Goal: Task Accomplishment & Management: Complete application form

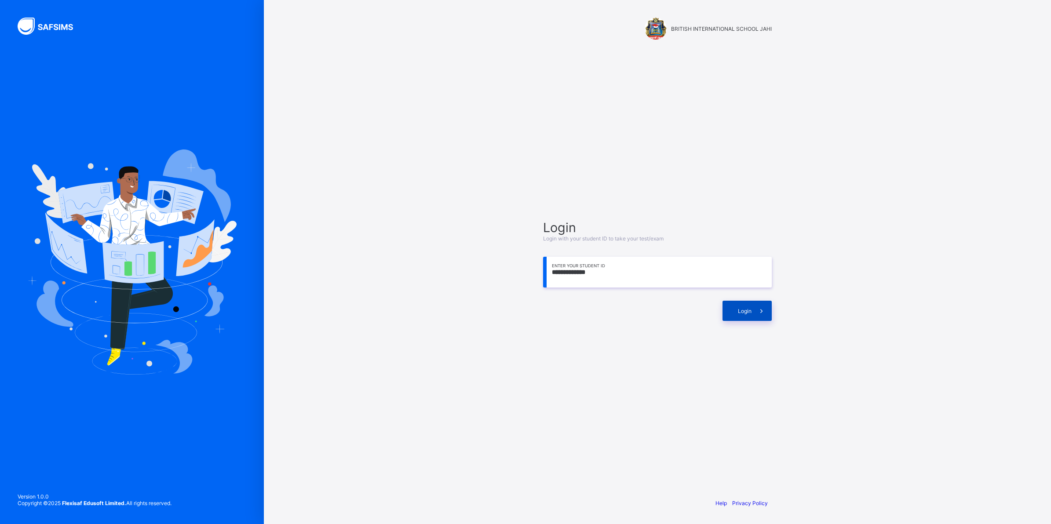
type input "**********"
click at [742, 311] on span "Login" at bounding box center [745, 311] width 14 height 7
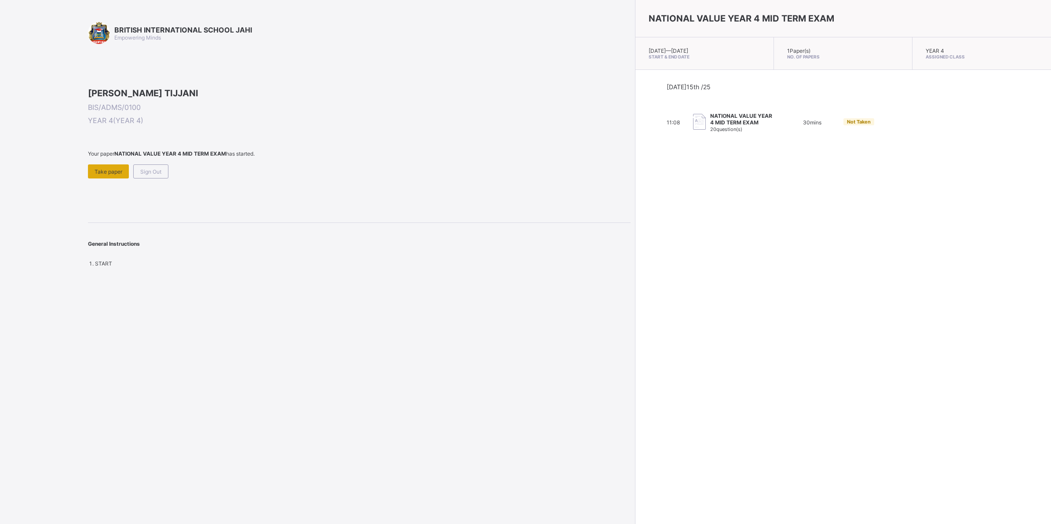
click at [100, 179] on div "Take paper" at bounding box center [108, 171] width 41 height 14
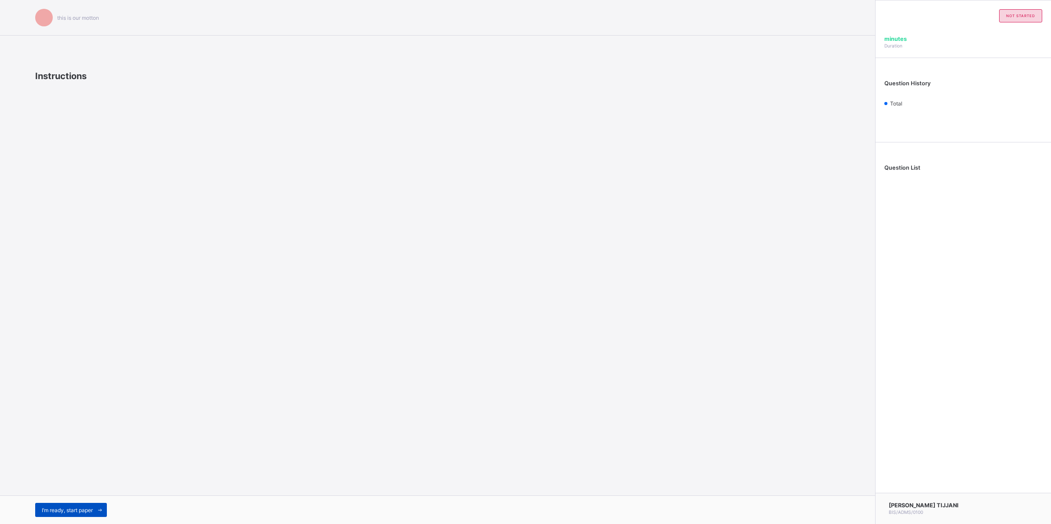
click at [84, 504] on div "I’m ready, start paper" at bounding box center [71, 510] width 72 height 14
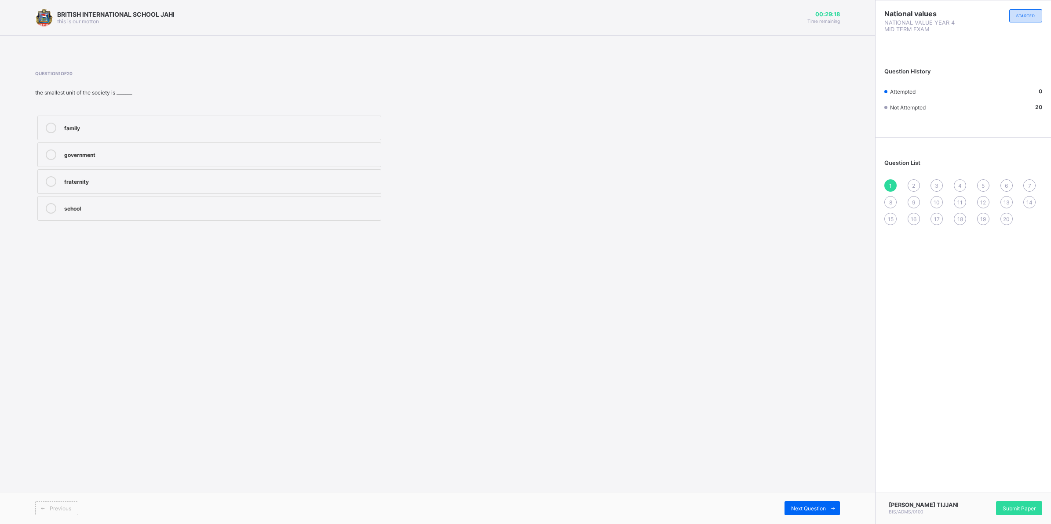
click at [155, 208] on div "school" at bounding box center [220, 207] width 312 height 9
click at [915, 179] on div "2" at bounding box center [914, 185] width 12 height 12
click at [134, 123] on div "father and mother" at bounding box center [220, 127] width 312 height 9
click at [892, 183] on span "1" at bounding box center [890, 186] width 3 height 7
click at [803, 502] on div "Previous Next Question" at bounding box center [437, 508] width 875 height 32
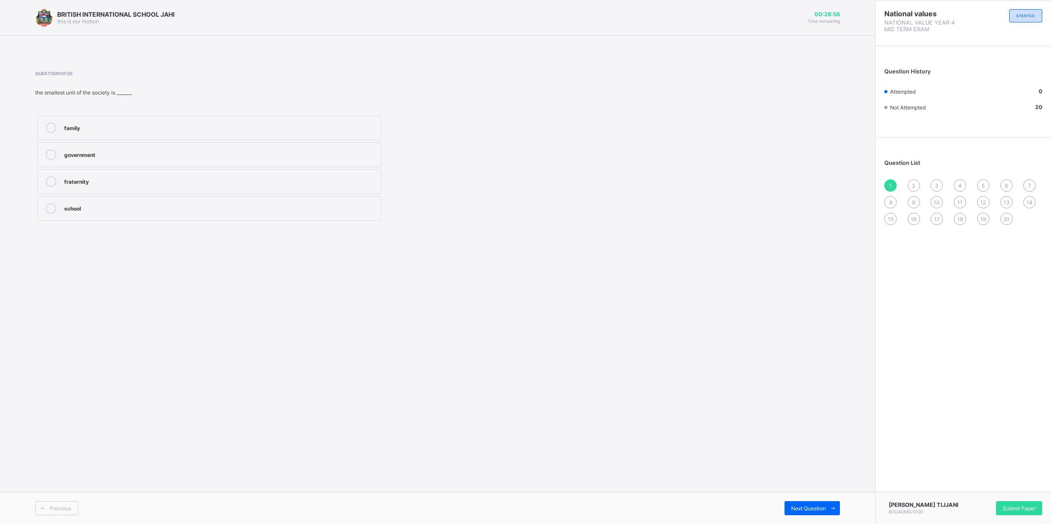
click at [197, 126] on div "family" at bounding box center [220, 127] width 312 height 9
click at [815, 504] on div "Previous Next Question" at bounding box center [437, 508] width 875 height 32
click at [816, 506] on span "Next Question" at bounding box center [808, 508] width 35 height 7
click at [816, 505] on span "Next Question" at bounding box center [808, 508] width 35 height 7
click at [300, 128] on div "father" at bounding box center [220, 127] width 312 height 9
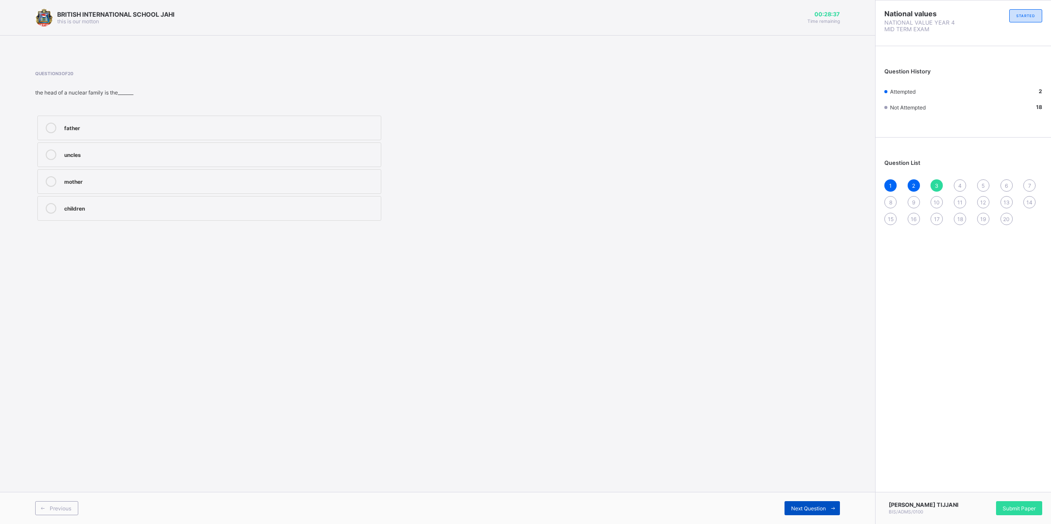
click at [815, 502] on div "Next Question" at bounding box center [812, 508] width 55 height 14
click at [936, 183] on span "3" at bounding box center [937, 186] width 4 height 7
click at [49, 121] on label "father" at bounding box center [209, 128] width 344 height 25
click at [966, 184] on div "4" at bounding box center [960, 185] width 12 height 12
click at [115, 206] on div "responsibility" at bounding box center [220, 207] width 312 height 9
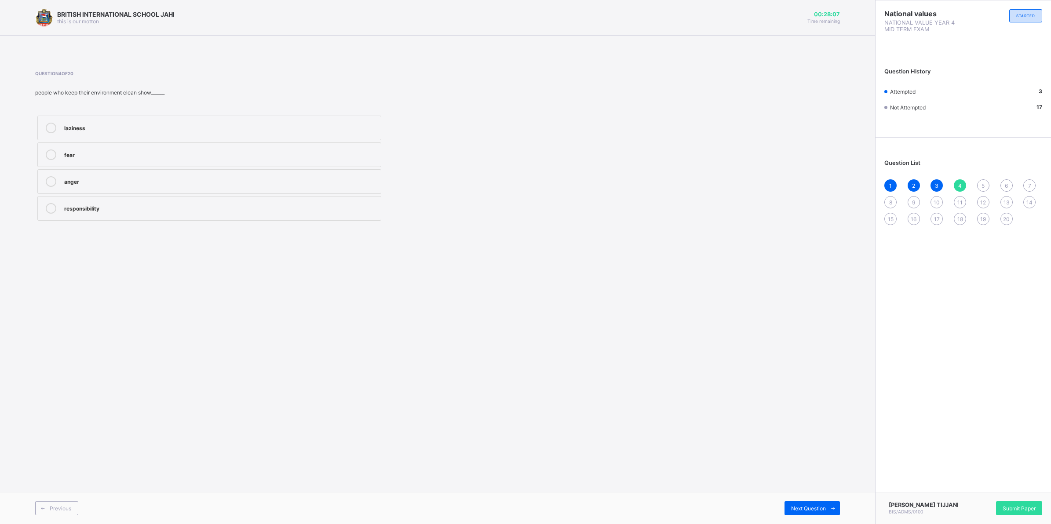
click at [981, 186] on div "5" at bounding box center [983, 185] width 12 height 12
drag, startPoint x: 954, startPoint y: 177, endPoint x: 965, endPoint y: 179, distance: 11.1
click at [958, 179] on div "1 2 3 4 5 6 7 8 9 10 11 12 13 14 15 16 17 18 19 20" at bounding box center [963, 202] width 158 height 46
click at [959, 183] on span "4" at bounding box center [960, 186] width 4 height 7
click at [225, 209] on div "responsibility" at bounding box center [220, 207] width 312 height 9
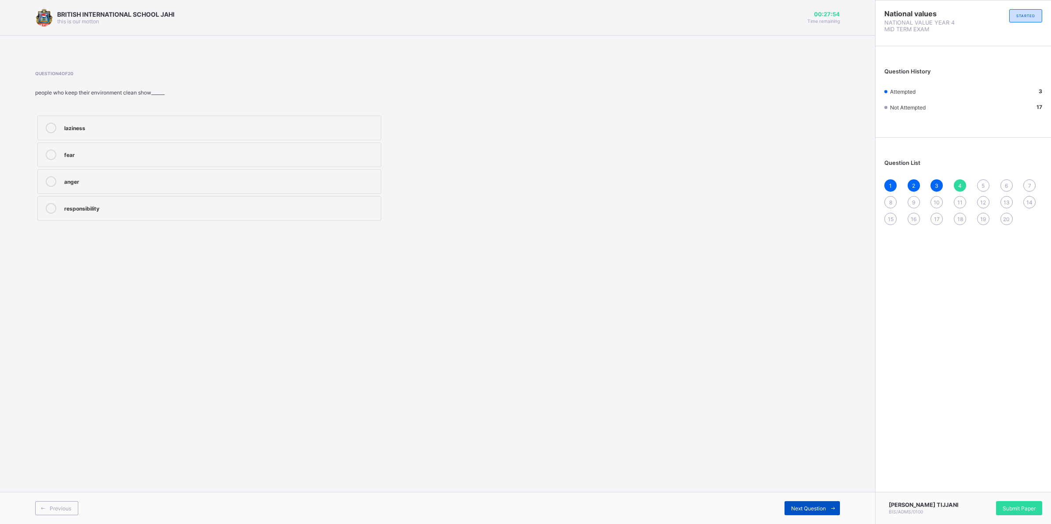
click at [805, 501] on div "Next Question" at bounding box center [812, 508] width 55 height 14
click at [259, 181] on div "love and unity" at bounding box center [220, 180] width 312 height 9
click at [797, 507] on span "Next Question" at bounding box center [808, 508] width 35 height 7
click at [984, 183] on span "5" at bounding box center [983, 186] width 3 height 7
click at [159, 179] on div "love and unity" at bounding box center [220, 180] width 312 height 9
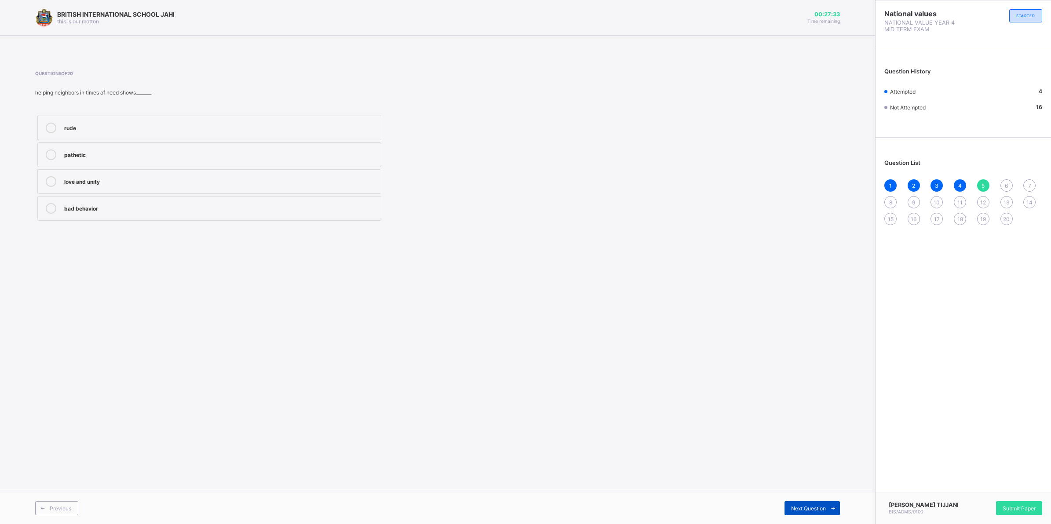
click at [812, 507] on span "Next Question" at bounding box center [808, 508] width 35 height 7
click at [161, 151] on div "respecting others" at bounding box center [220, 154] width 312 height 9
click at [789, 502] on div "Next Question" at bounding box center [812, 508] width 55 height 14
click at [1005, 183] on span "6" at bounding box center [1006, 186] width 3 height 7
click at [309, 144] on label "respecting others" at bounding box center [209, 155] width 344 height 25
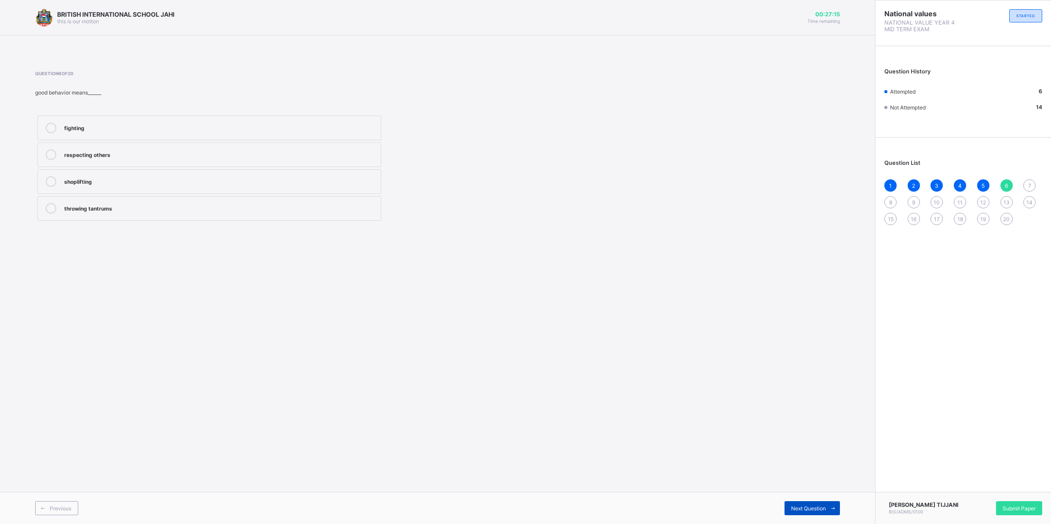
click at [808, 506] on span "Next Question" at bounding box center [808, 508] width 35 height 7
click at [208, 130] on div "Joint family" at bounding box center [220, 127] width 312 height 9
click at [789, 503] on div "Next Question" at bounding box center [812, 508] width 55 height 14
click at [220, 212] on div "nuclear family" at bounding box center [220, 207] width 312 height 9
click at [795, 511] on span "Next Question" at bounding box center [808, 508] width 35 height 7
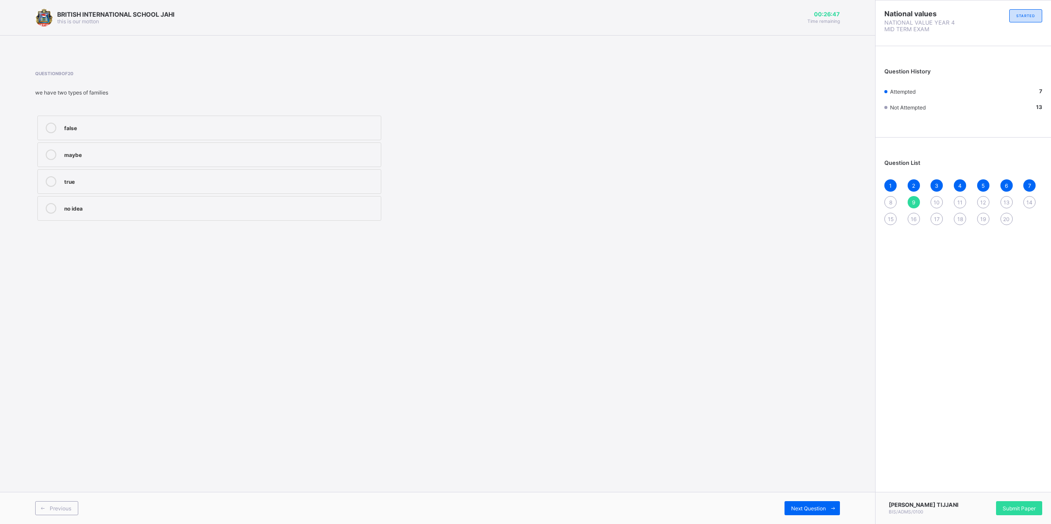
click at [893, 198] on div "8" at bounding box center [890, 202] width 12 height 12
click at [190, 209] on div "nuclear family" at bounding box center [220, 207] width 312 height 9
click at [799, 504] on div "Next Question" at bounding box center [812, 508] width 55 height 14
click at [168, 188] on label "true" at bounding box center [209, 181] width 344 height 25
click at [793, 501] on div "Next Question" at bounding box center [812, 508] width 55 height 14
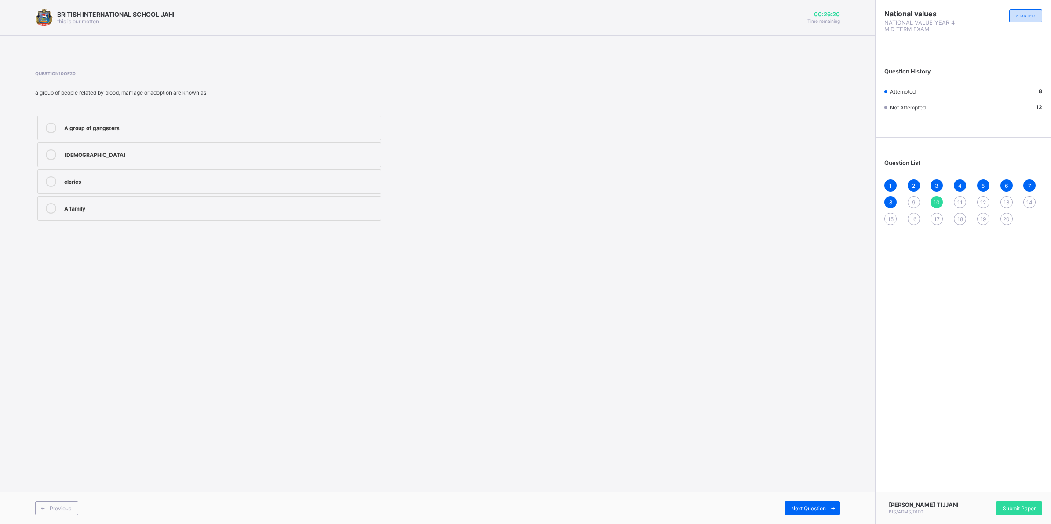
click at [183, 206] on div "A family" at bounding box center [220, 207] width 312 height 9
click at [800, 504] on div "Next Question" at bounding box center [812, 508] width 55 height 14
click at [914, 199] on span "9" at bounding box center [913, 202] width 3 height 7
click at [128, 172] on label "true" at bounding box center [209, 181] width 344 height 25
click at [819, 500] on div "Previous Next Question" at bounding box center [437, 508] width 875 height 32
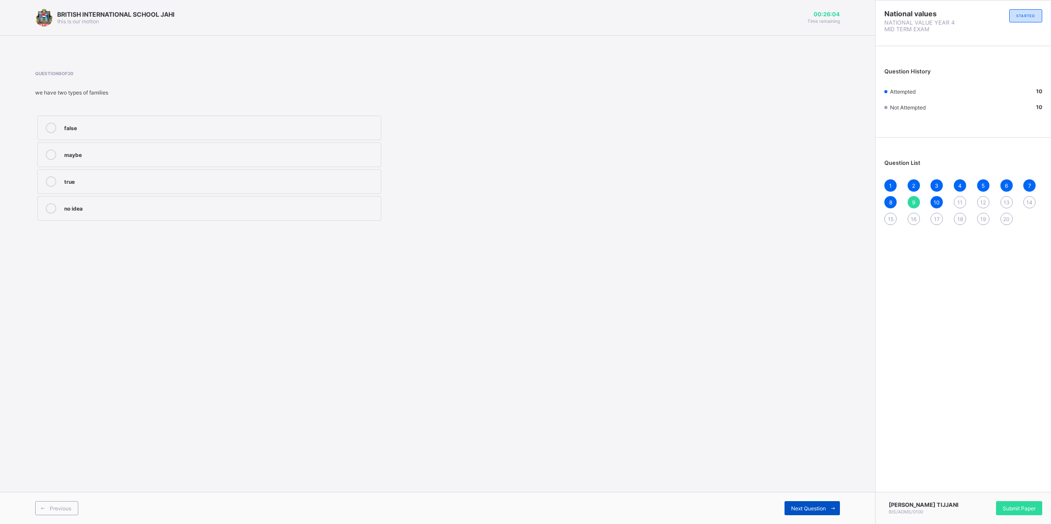
click at [820, 504] on div "Next Question" at bounding box center [812, 508] width 55 height 14
click at [232, 115] on div "man, people and the things around him man and animals only man and his food man…" at bounding box center [209, 168] width 348 height 110
click at [236, 121] on label "man, people and the things around him" at bounding box center [209, 128] width 344 height 25
click at [984, 196] on div "12" at bounding box center [983, 202] width 12 height 12
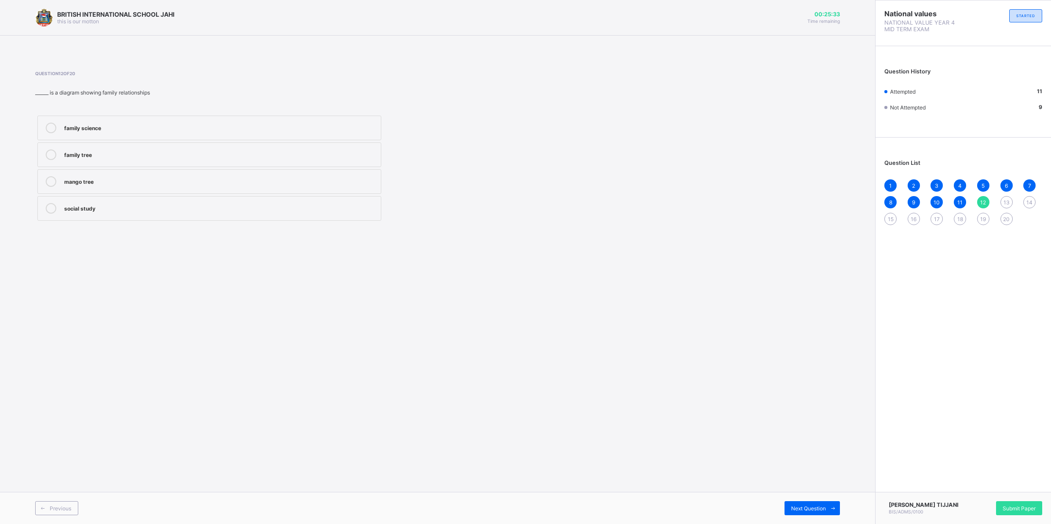
click at [184, 157] on div "family tree" at bounding box center [220, 154] width 312 height 9
click at [1007, 204] on span "13" at bounding box center [1007, 202] width 6 height 7
click at [982, 204] on span "12" at bounding box center [983, 202] width 6 height 7
click at [66, 150] on div "family tree" at bounding box center [220, 154] width 312 height 9
click at [811, 506] on span "Next Question" at bounding box center [808, 508] width 35 height 7
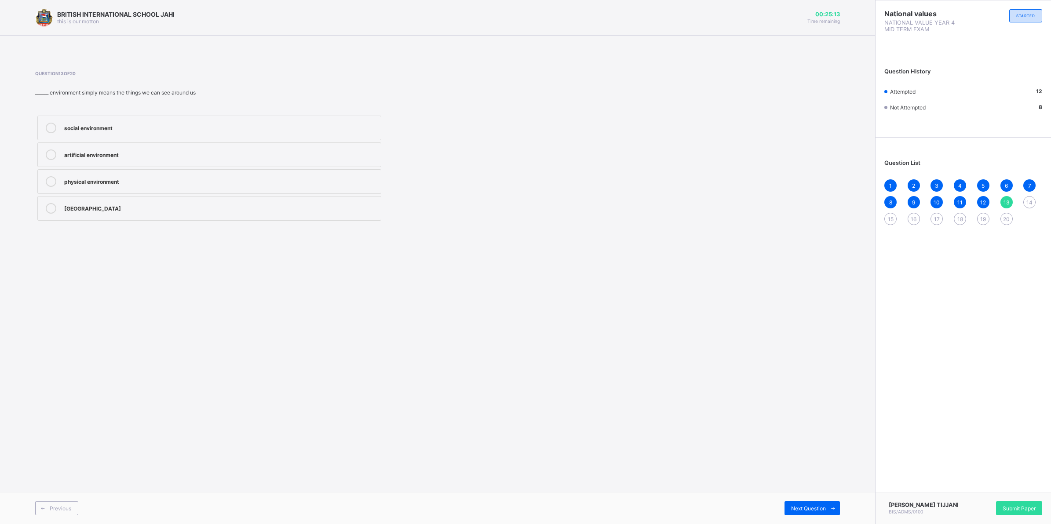
click at [209, 183] on div "physical environment" at bounding box center [220, 180] width 312 height 9
click at [816, 504] on div "Next Question" at bounding box center [812, 508] width 55 height 14
click at [234, 179] on div "[MEDICAL_DATA] and war" at bounding box center [220, 180] width 312 height 9
click at [894, 214] on div "15" at bounding box center [890, 219] width 12 height 12
click at [142, 155] on div "Social environment" at bounding box center [220, 154] width 312 height 9
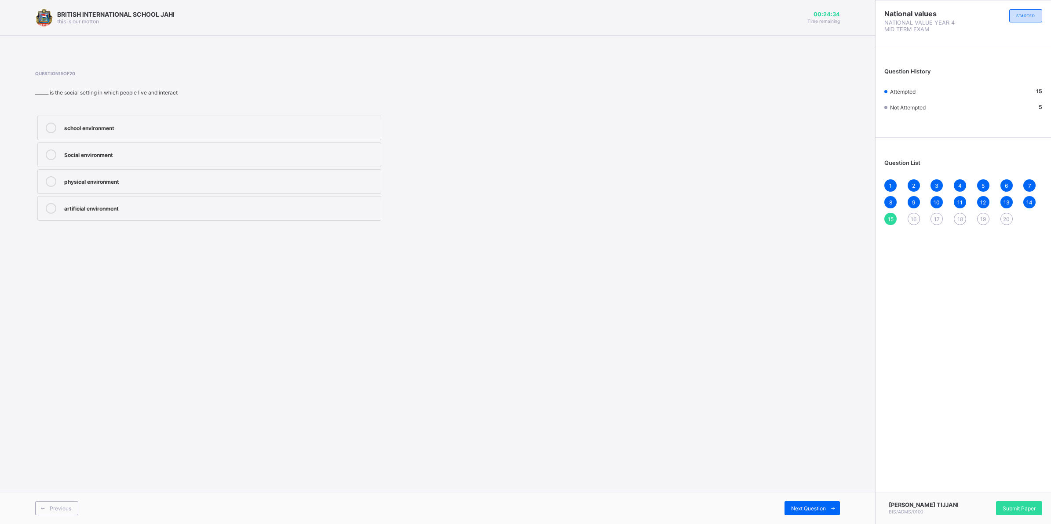
click at [912, 210] on div "1 2 3 4 5 6 7 8 9 10 11 12 13 14 15 16 17 18 19 20" at bounding box center [963, 202] width 158 height 46
click at [912, 213] on div "16" at bounding box center [914, 219] width 12 height 12
click at [212, 122] on label "River" at bounding box center [209, 128] width 344 height 25
click at [939, 216] on span "17" at bounding box center [937, 219] width 6 height 7
click at [167, 205] on div "To get food, water, and shelter" at bounding box center [220, 207] width 312 height 9
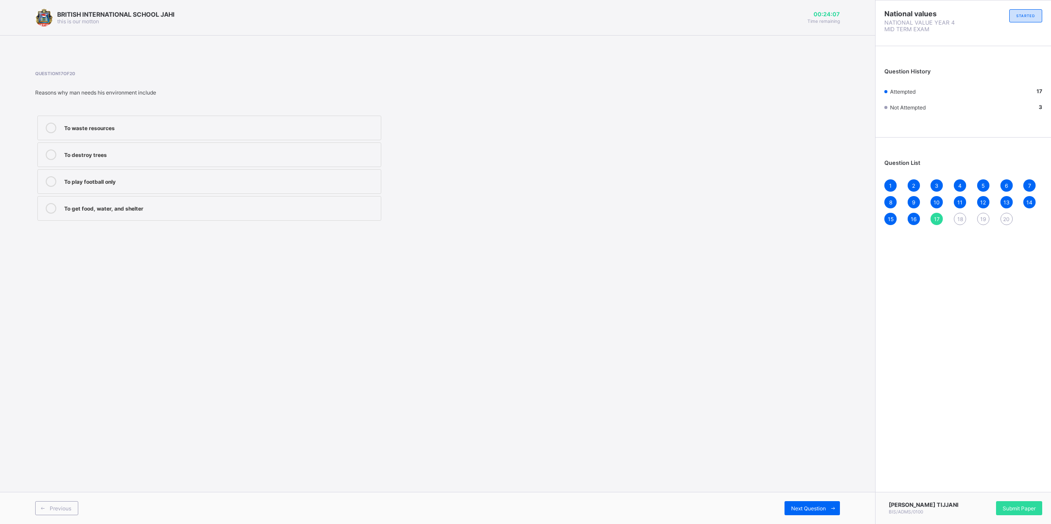
click at [955, 216] on div "18" at bounding box center [960, 219] width 12 height 12
click at [281, 214] on div "School, hospital, relationships, and religious places" at bounding box center [220, 208] width 312 height 11
click at [984, 216] on span "19" at bounding box center [983, 219] width 6 height 7
click at [164, 179] on div "An environment" at bounding box center [220, 180] width 312 height 9
click at [801, 502] on div "Next Question" at bounding box center [812, 508] width 55 height 14
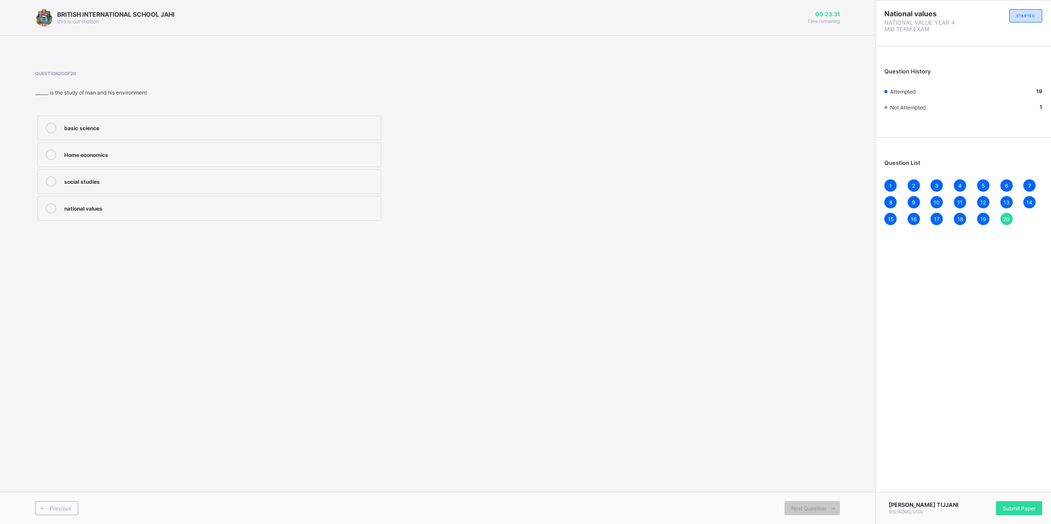
click at [197, 182] on div "social studies" at bounding box center [220, 180] width 312 height 9
click at [1021, 510] on div "Submit Paper" at bounding box center [1019, 508] width 46 height 14
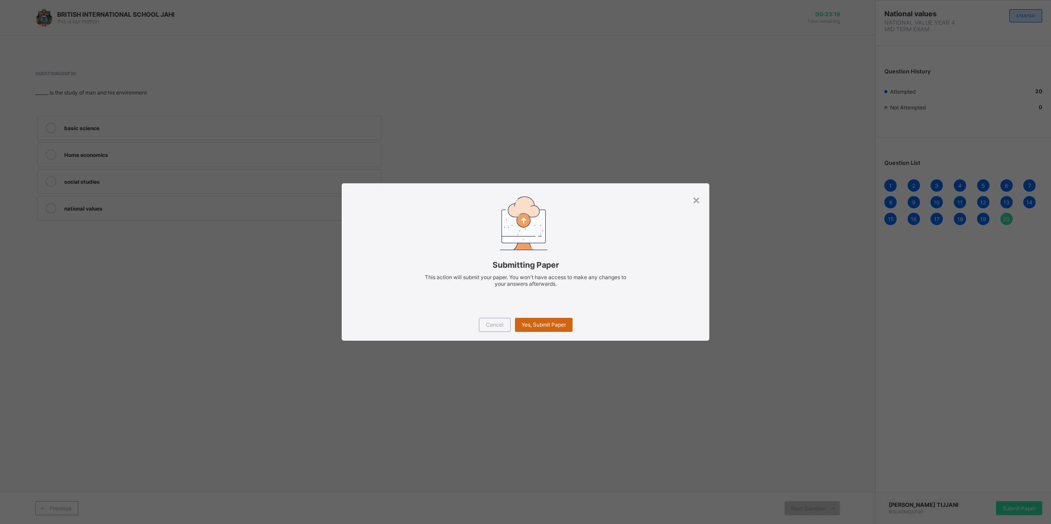
click at [538, 320] on div "Yes, Submit Paper" at bounding box center [544, 325] width 58 height 14
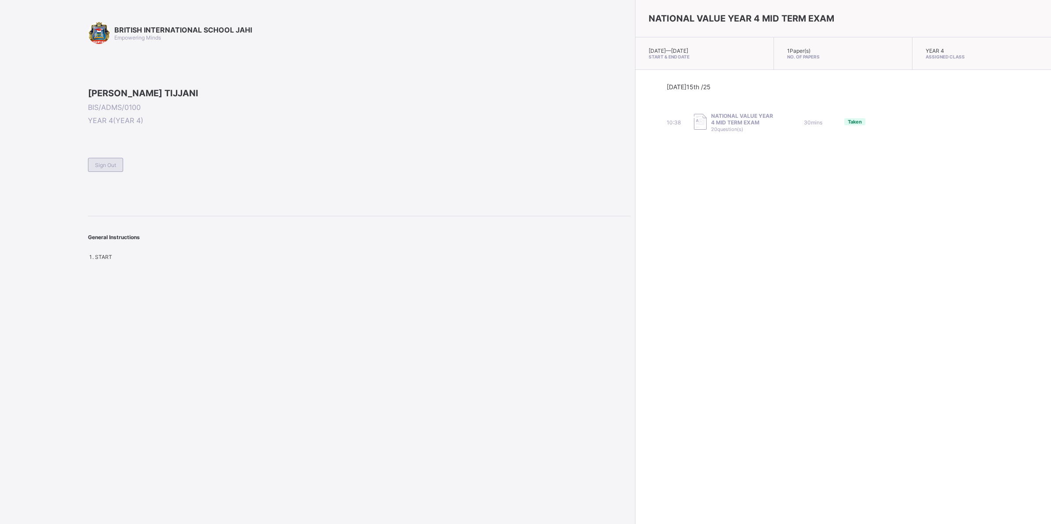
click at [97, 168] on span "Sign Out" at bounding box center [105, 165] width 21 height 7
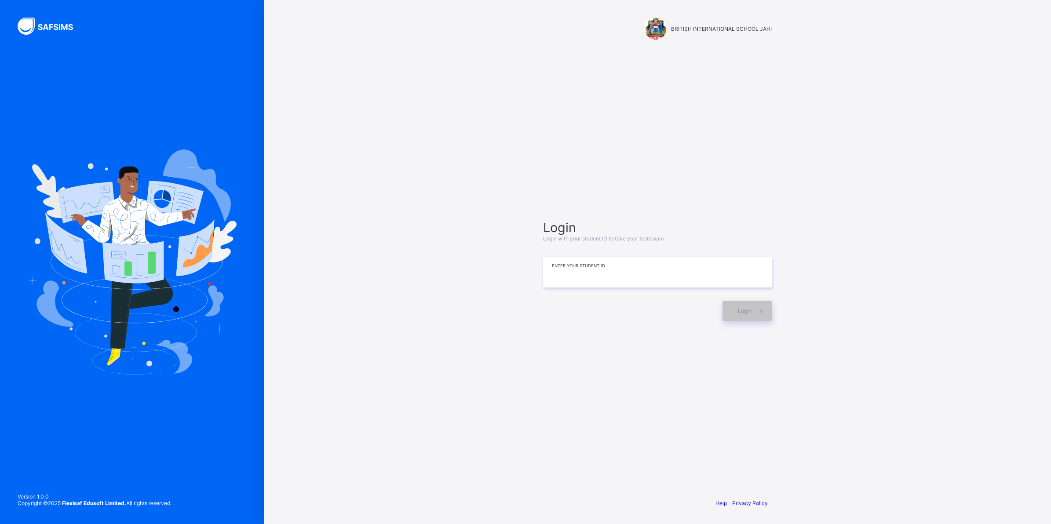
click at [552, 270] on input at bounding box center [657, 272] width 229 height 31
type input "**********"
click at [746, 313] on span "Login" at bounding box center [745, 311] width 14 height 7
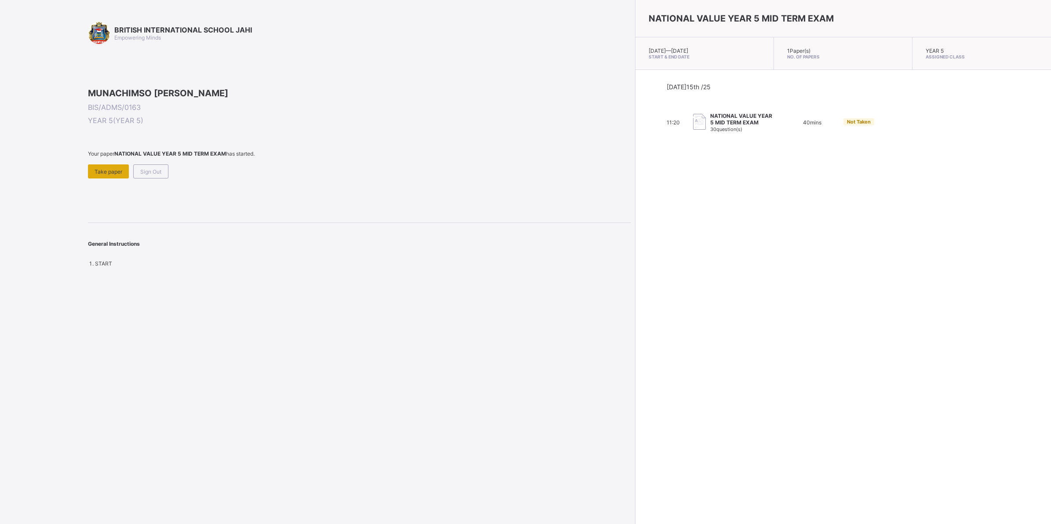
click at [99, 175] on span "Take paper" at bounding box center [109, 171] width 28 height 7
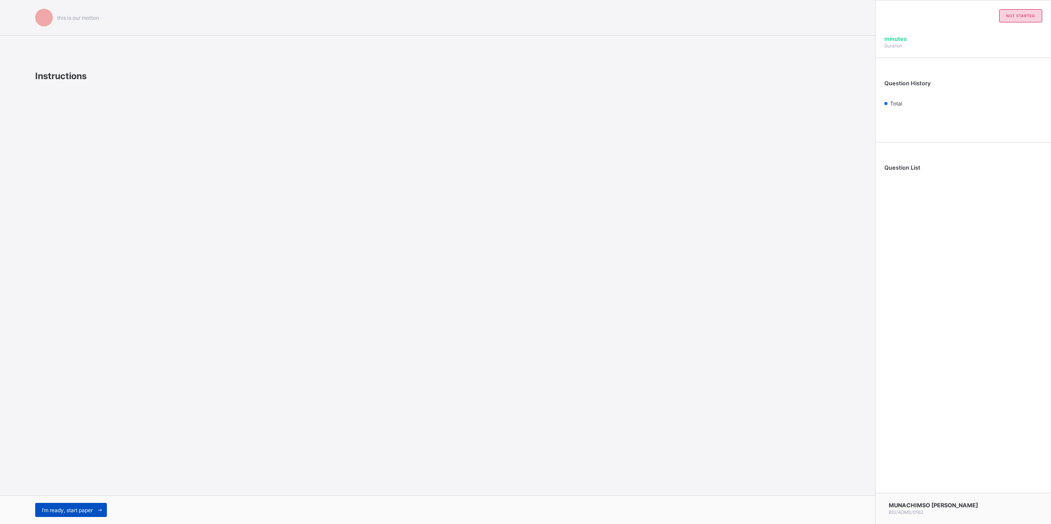
click at [51, 506] on div "I’m ready, start paper" at bounding box center [71, 510] width 72 height 14
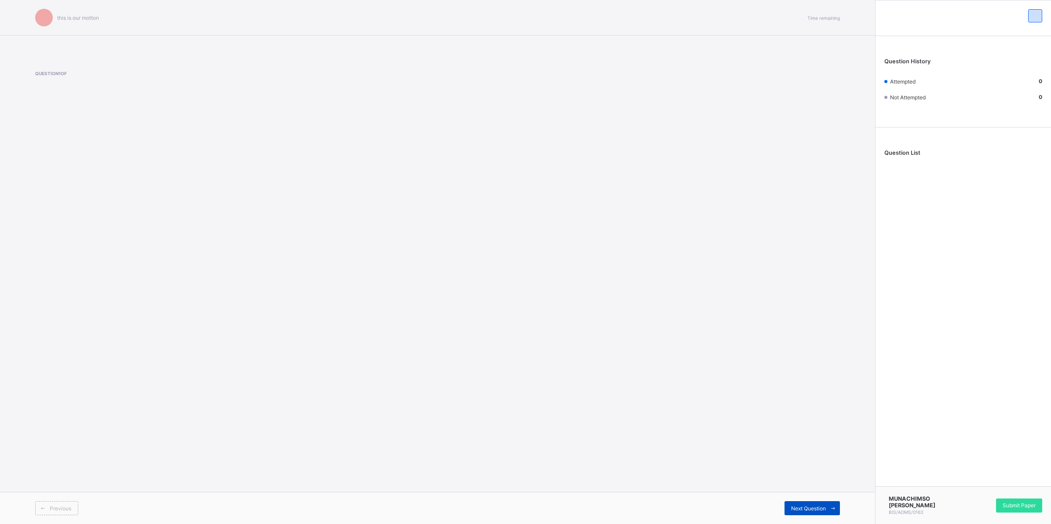
click at [830, 503] on span at bounding box center [833, 508] width 14 height 14
click at [388, 132] on div "this is our [PERSON_NAME] Time remaining Question 1 of Previous Next Question" at bounding box center [437, 262] width 875 height 524
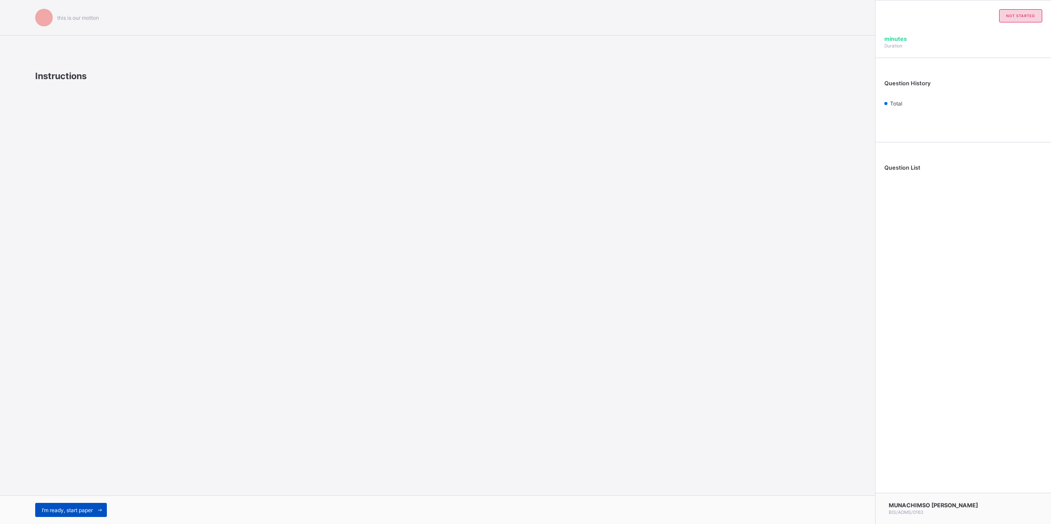
click at [48, 505] on div "I’m ready, start paper" at bounding box center [71, 510] width 72 height 14
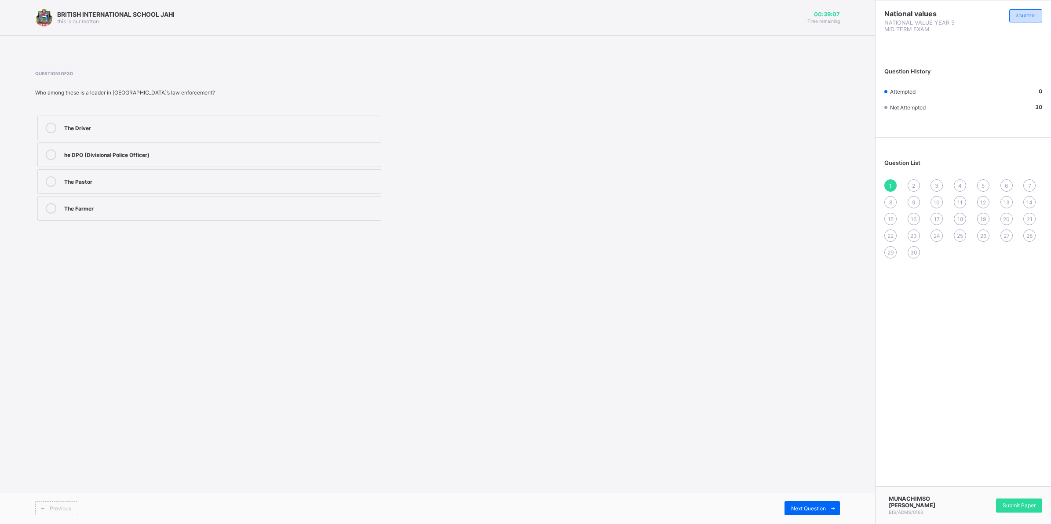
click at [47, 182] on icon at bounding box center [51, 181] width 11 height 11
click at [914, 183] on span "2" at bounding box center [913, 186] width 3 height 7
click at [51, 179] on icon at bounding box center [51, 181] width 11 height 11
drag, startPoint x: 935, startPoint y: 179, endPoint x: 927, endPoint y: 179, distance: 7.5
click at [932, 179] on div "3" at bounding box center [937, 185] width 12 height 12
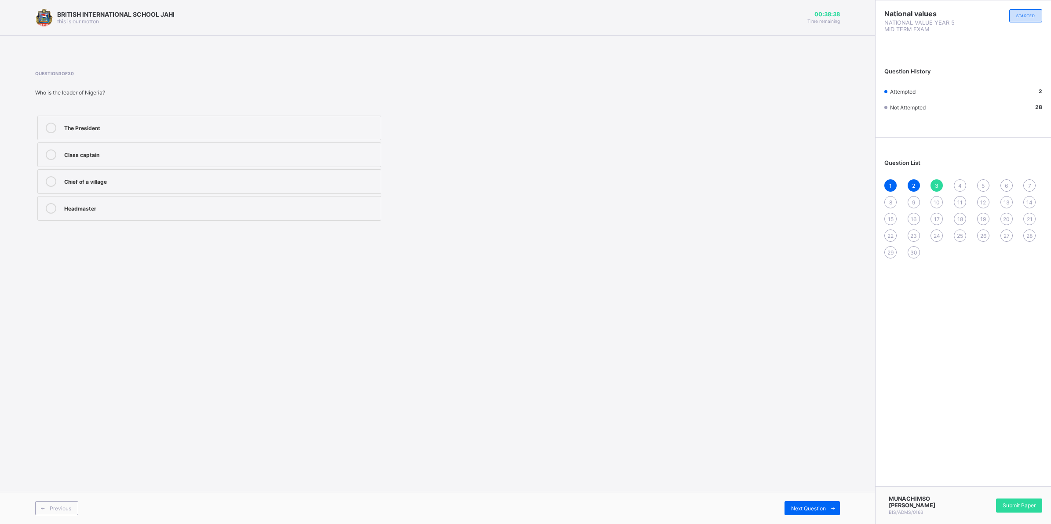
click at [51, 131] on icon at bounding box center [51, 128] width 11 height 11
drag, startPoint x: 962, startPoint y: 179, endPoint x: 951, endPoint y: 179, distance: 11.0
click at [961, 179] on div "4" at bounding box center [960, 185] width 12 height 12
click at [50, 208] on icon at bounding box center [51, 208] width 11 height 11
click at [46, 181] on icon at bounding box center [51, 181] width 11 height 11
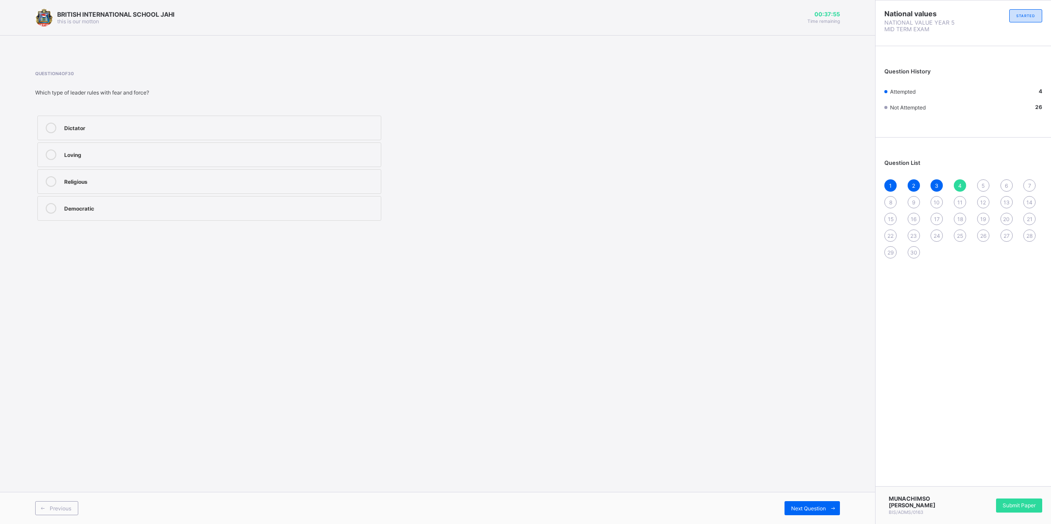
click at [982, 183] on span "5" at bounding box center [983, 186] width 3 height 7
click at [48, 208] on icon at bounding box center [51, 208] width 11 height 11
click at [1001, 179] on div "1 2 3 4 5 6 7 8 9 10 11 12 13 14 15 16 17 18 19 20 21 22 23 24 25 26 27 28 29 30" at bounding box center [963, 218] width 158 height 79
drag, startPoint x: 1004, startPoint y: 182, endPoint x: 990, endPoint y: 181, distance: 14.5
click at [1004, 182] on div "6" at bounding box center [1007, 185] width 12 height 12
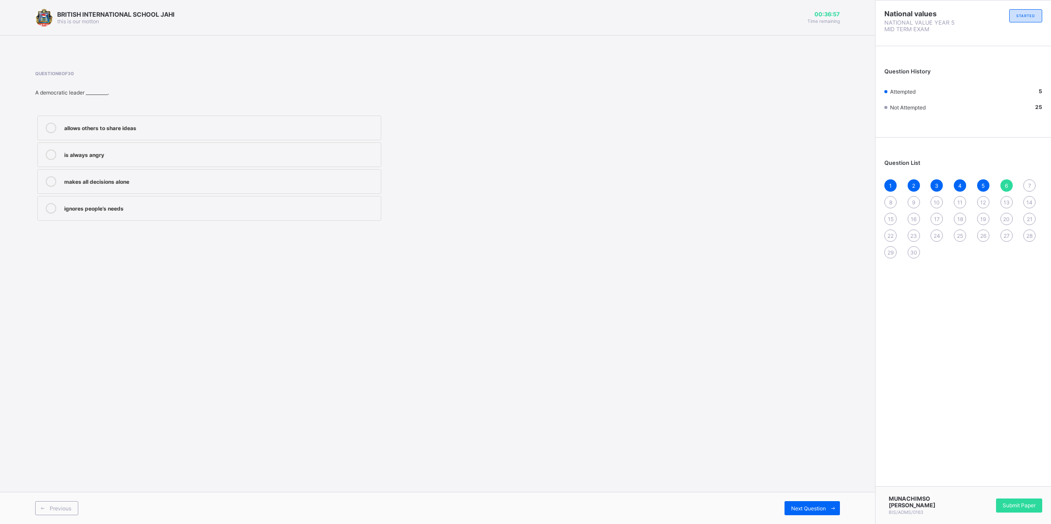
click at [49, 130] on icon at bounding box center [51, 128] width 11 height 11
click at [1028, 183] on span "7" at bounding box center [1029, 186] width 3 height 7
click at [49, 128] on icon at bounding box center [51, 128] width 11 height 11
click at [888, 201] on div "8" at bounding box center [890, 202] width 12 height 12
click at [1032, 179] on div "7" at bounding box center [1029, 185] width 12 height 12
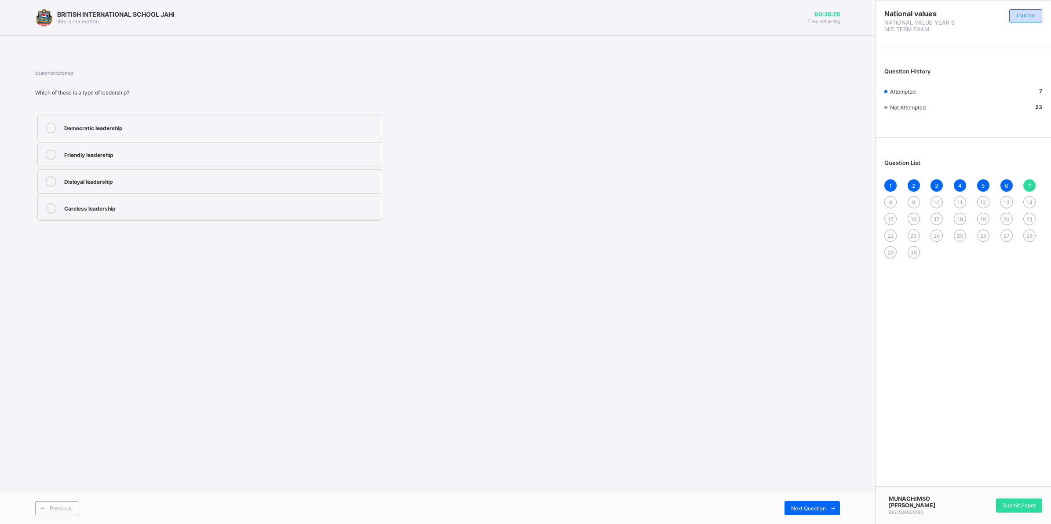
click at [46, 126] on icon at bounding box center [51, 128] width 11 height 11
click at [51, 124] on icon at bounding box center [51, 128] width 11 height 11
click at [49, 124] on icon at bounding box center [51, 128] width 11 height 11
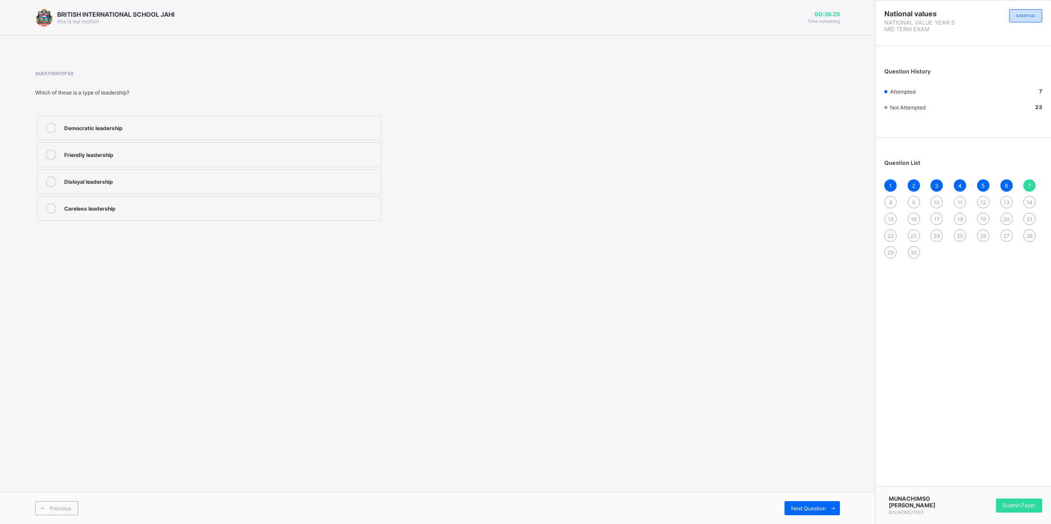
click at [47, 125] on icon at bounding box center [51, 128] width 11 height 11
click at [888, 201] on div "8" at bounding box center [890, 202] width 12 height 12
click at [0, 341] on html "BRITISH INTERNATIONAL SCHOOL JAHI this is our [PERSON_NAME] 00:36:11 Time remai…" at bounding box center [525, 262] width 1051 height 524
click at [47, 210] on icon at bounding box center [51, 208] width 11 height 11
click at [909, 197] on div "9" at bounding box center [914, 202] width 12 height 12
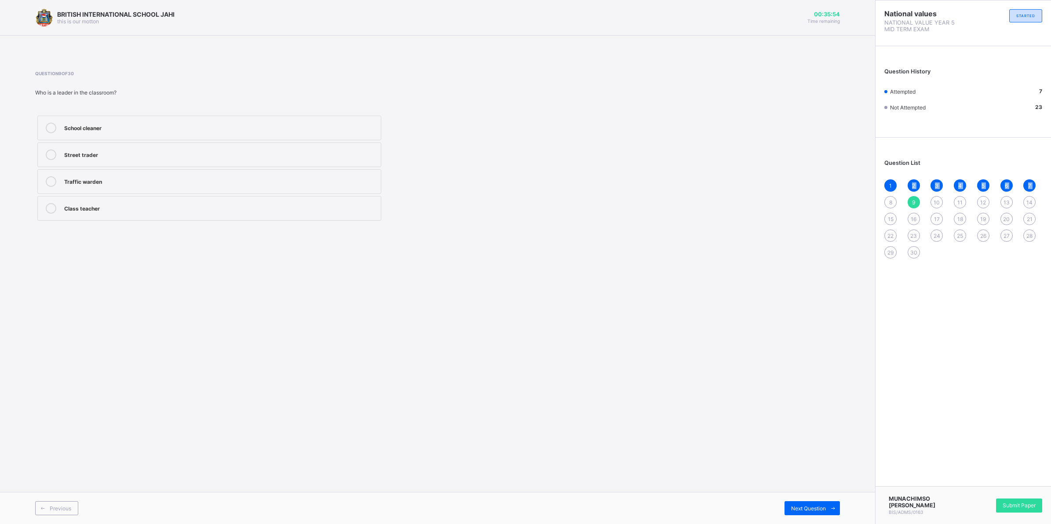
click at [888, 201] on div "1 2 3 4 5 6 7 8 9 10 11 12 13 14 15 16 17 18 19 20 21 22 23 24 25 26 27 28 29 30" at bounding box center [963, 218] width 158 height 79
click at [910, 180] on div "2" at bounding box center [914, 185] width 12 height 12
click at [935, 185] on span "3" at bounding box center [937, 186] width 4 height 7
click at [957, 181] on div "4" at bounding box center [960, 185] width 12 height 12
click at [914, 199] on span "9" at bounding box center [913, 202] width 3 height 7
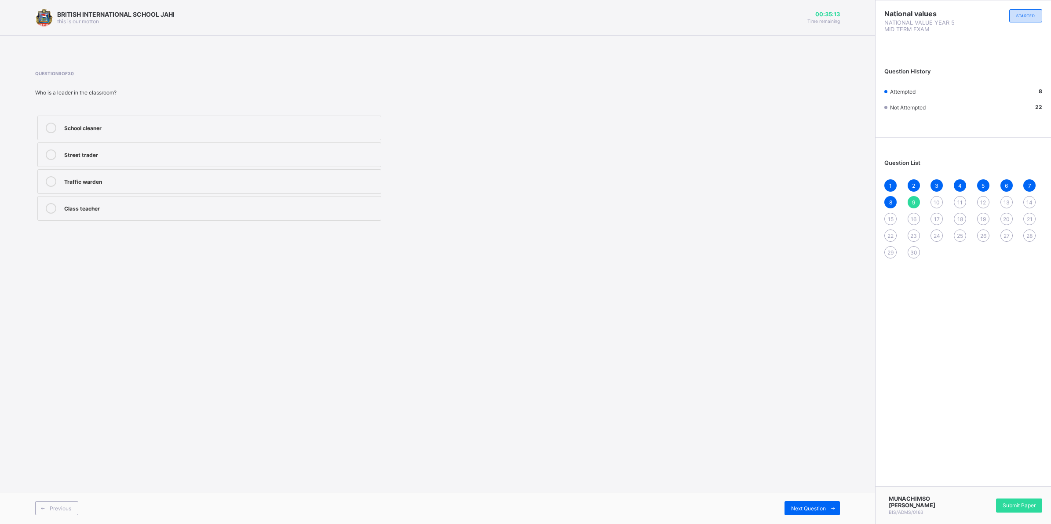
click at [48, 208] on icon at bounding box center [51, 208] width 11 height 11
drag, startPoint x: 935, startPoint y: 201, endPoint x: 855, endPoint y: 256, distance: 97.6
click at [931, 203] on div "10" at bounding box center [937, 202] width 12 height 12
click at [52, 152] on icon at bounding box center [51, 155] width 11 height 11
drag, startPoint x: 956, startPoint y: 192, endPoint x: 954, endPoint y: 207, distance: 14.7
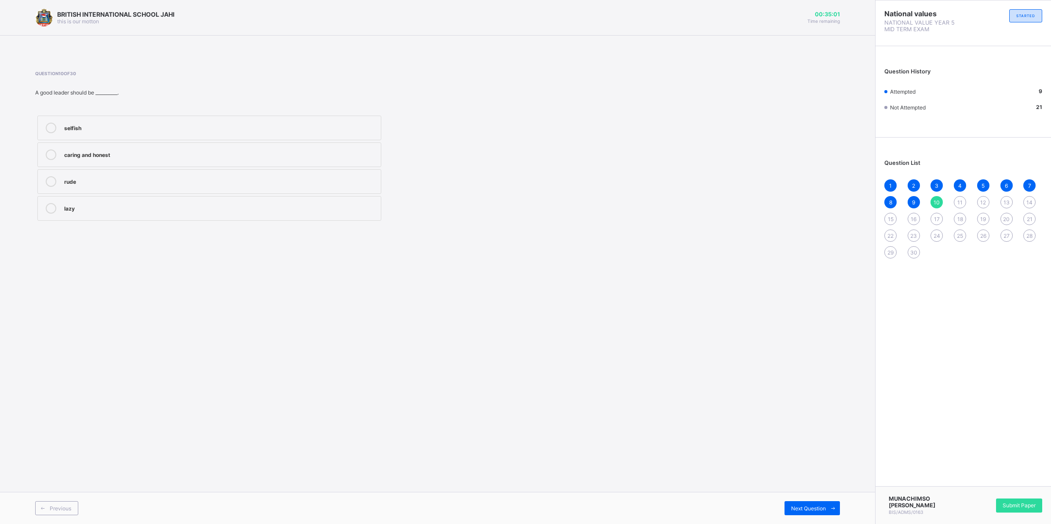
click at [954, 205] on div "1 2 3 4 5 6 7 8 9 10 11 12 13 14 15 16 17 18 19 20 21 22 23 24 25 26 27 28 29 30" at bounding box center [963, 218] width 158 height 79
click at [963, 196] on div "11" at bounding box center [960, 202] width 12 height 12
click at [53, 126] on icon at bounding box center [51, 128] width 11 height 11
click at [979, 200] on div "12" at bounding box center [983, 202] width 12 height 12
click at [43, 126] on div at bounding box center [51, 128] width 18 height 11
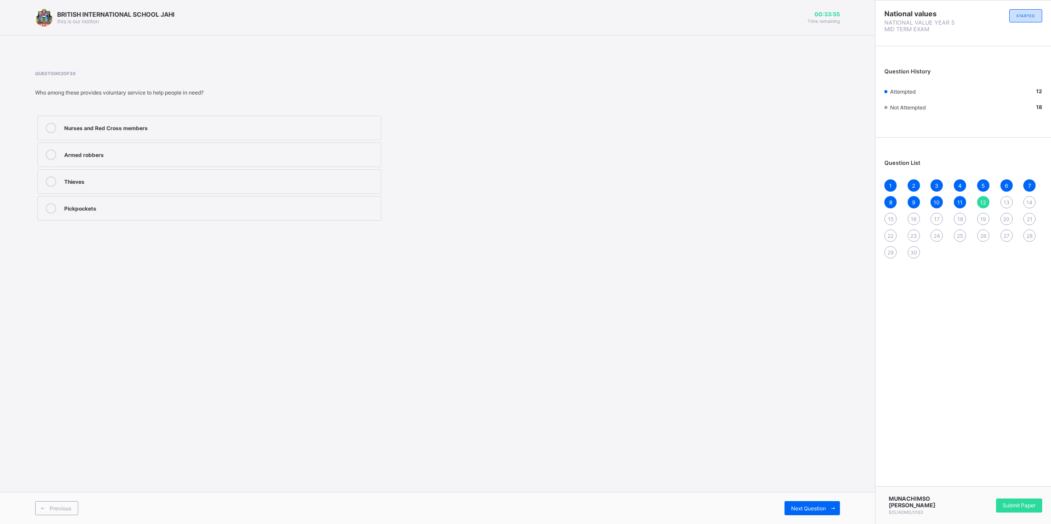
click at [1004, 197] on div "13" at bounding box center [1007, 202] width 12 height 12
click at [985, 196] on div "12" at bounding box center [983, 202] width 12 height 12
click at [981, 199] on span "12" at bounding box center [983, 202] width 6 height 7
click at [1012, 197] on div "1 2 3 4 5 6 7 8 9 10 11 12 13 14 15 16 17 18 19 20 21 22 23 24 25 26 27 28 29 30" at bounding box center [963, 218] width 158 height 79
drag, startPoint x: 1006, startPoint y: 193, endPoint x: 1011, endPoint y: 351, distance: 158.0
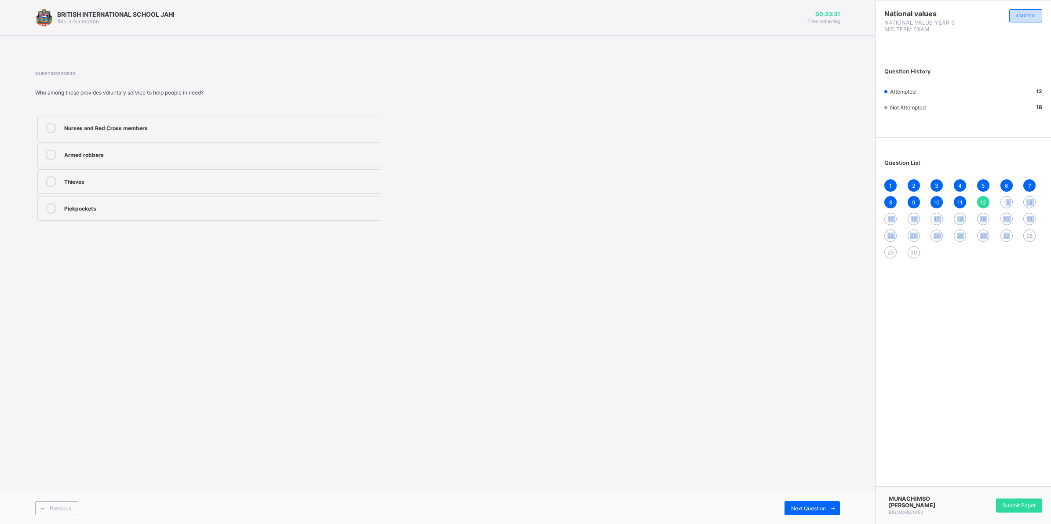
click at [1011, 351] on div "National values NATIONAL VALUE YEAR 5 MID TERM EXAM STARTED Question History At…" at bounding box center [963, 262] width 176 height 524
click at [1005, 193] on div "1 2 3 4 5 6 7 8 9 10 11 12 13 14 15 16 17 18 19 20 21 22 23 24 25 26 27 28 29 30" at bounding box center [963, 218] width 158 height 79
drag, startPoint x: 1004, startPoint y: 196, endPoint x: 985, endPoint y: 270, distance: 76.2
click at [988, 264] on div "Question List 1 2 3 4 5 6 7 8 9 10 11 12 13 14 15 16 17 18 19 20 21 22 23 24 25…" at bounding box center [963, 204] width 175 height 125
click at [1003, 198] on div "13" at bounding box center [1007, 202] width 12 height 12
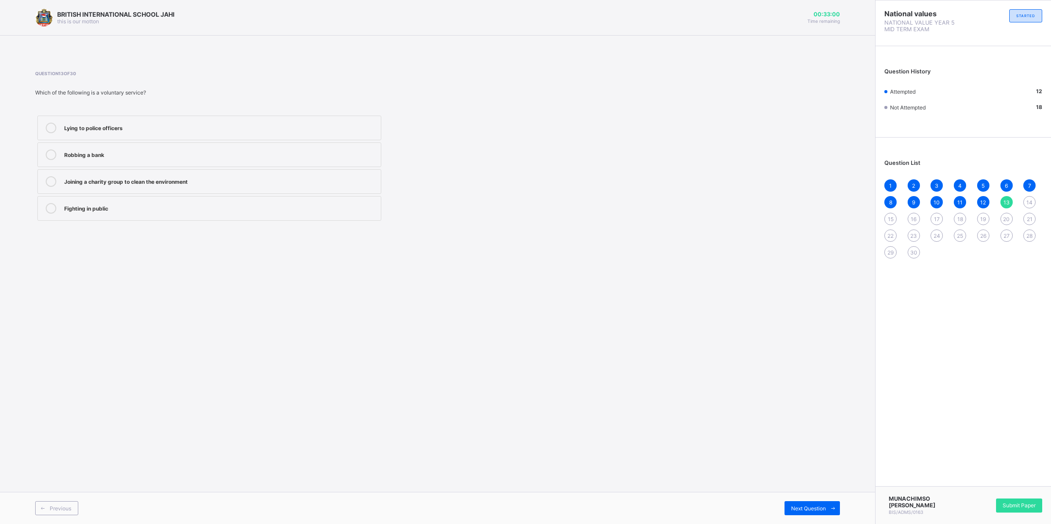
click at [44, 179] on div at bounding box center [51, 181] width 18 height 11
click at [1025, 197] on div "14" at bounding box center [1029, 202] width 12 height 12
click at [936, 230] on div "24" at bounding box center [937, 236] width 12 height 12
click at [48, 208] on icon at bounding box center [51, 208] width 11 height 11
click at [1027, 199] on span "14" at bounding box center [1030, 202] width 6 height 7
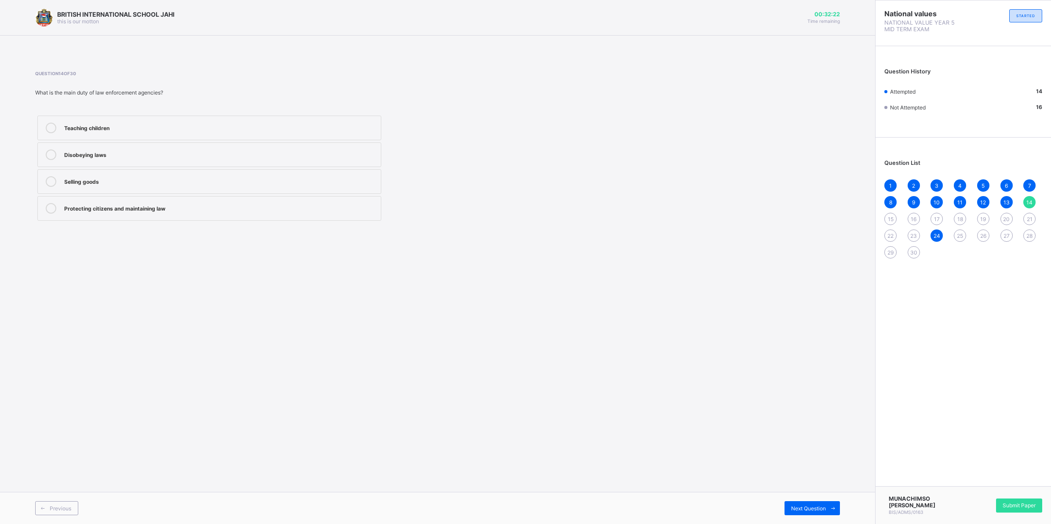
click at [51, 207] on icon at bounding box center [51, 208] width 11 height 11
drag, startPoint x: 891, startPoint y: 214, endPoint x: 880, endPoint y: 223, distance: 13.7
click at [889, 216] on span "15" at bounding box center [891, 219] width 6 height 7
click at [53, 127] on icon at bounding box center [51, 128] width 11 height 11
click at [914, 216] on span "16" at bounding box center [914, 219] width 6 height 7
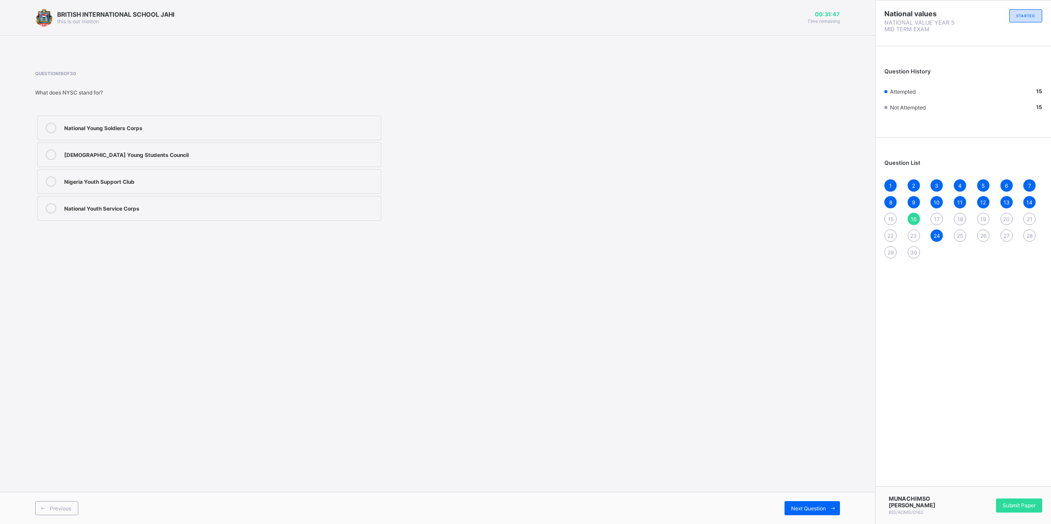
click at [887, 214] on div "15" at bounding box center [890, 219] width 12 height 12
click at [49, 123] on icon at bounding box center [51, 128] width 11 height 11
click at [913, 216] on span "16" at bounding box center [914, 219] width 6 height 7
click at [45, 205] on div at bounding box center [51, 208] width 18 height 11
click at [933, 216] on div "17" at bounding box center [937, 219] width 12 height 12
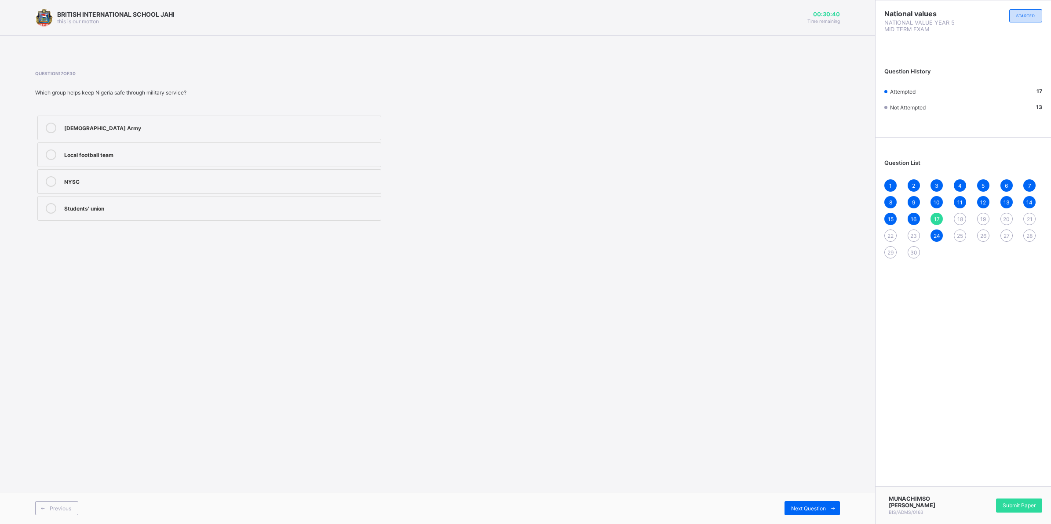
click at [48, 130] on icon at bounding box center [51, 128] width 11 height 11
drag, startPoint x: 957, startPoint y: 213, endPoint x: 935, endPoint y: 236, distance: 32.3
click at [943, 228] on div "1 2 3 4 5 6 7 8 9 10 11 12 13 14 15 16 17 18 19 20 21 22 23 24 25 26 27 28 29 30" at bounding box center [963, 218] width 158 height 79
click at [957, 216] on span "18" at bounding box center [960, 219] width 6 height 7
click at [50, 204] on icon at bounding box center [51, 208] width 11 height 11
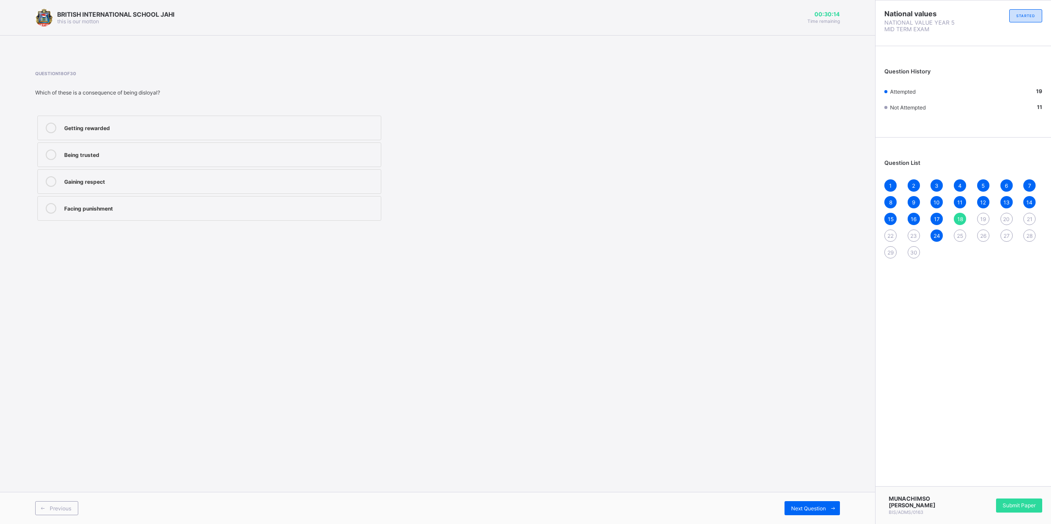
click at [983, 217] on span "19" at bounding box center [983, 219] width 6 height 7
click at [53, 208] on icon at bounding box center [51, 208] width 11 height 11
click at [1006, 219] on span "20" at bounding box center [1006, 219] width 7 height 7
click at [285, 184] on div "Littering the streets" at bounding box center [220, 180] width 312 height 9
click at [1025, 216] on div "21" at bounding box center [1029, 219] width 12 height 12
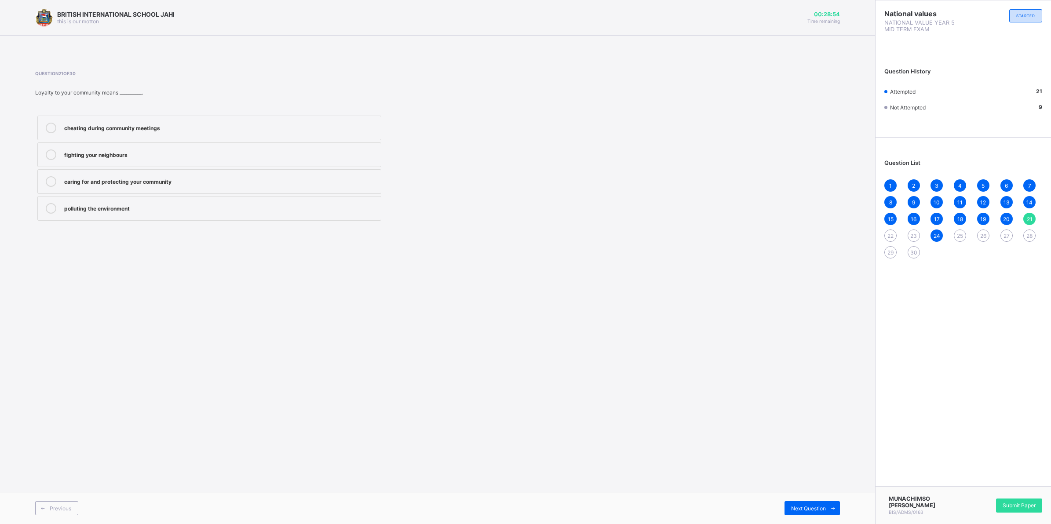
click at [372, 176] on div "caring for and protecting your community" at bounding box center [220, 180] width 312 height 9
click at [887, 232] on div "22" at bounding box center [890, 236] width 12 height 12
click at [366, 150] on div "pride and respect" at bounding box center [220, 154] width 312 height 9
click at [912, 230] on div "23" at bounding box center [914, 236] width 12 height 12
click at [889, 230] on div "22" at bounding box center [890, 236] width 12 height 12
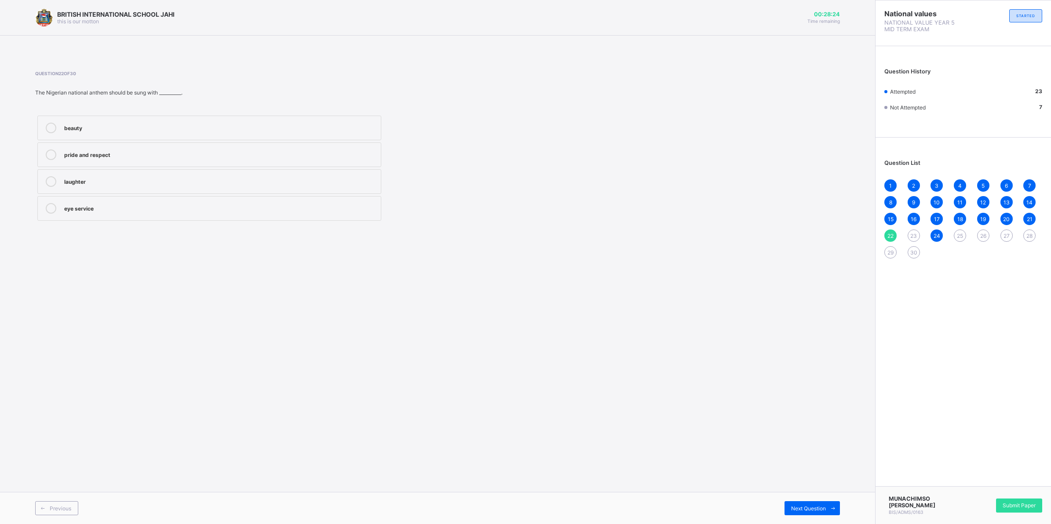
click at [375, 157] on div "pride and respect" at bounding box center [220, 154] width 312 height 9
click at [914, 233] on span "23" at bounding box center [913, 236] width 7 height 7
click at [234, 157] on div "unity" at bounding box center [220, 154] width 312 height 9
click at [957, 230] on div "25" at bounding box center [960, 236] width 12 height 12
drag, startPoint x: 303, startPoint y: 128, endPoint x: 331, endPoint y: 131, distance: 28.3
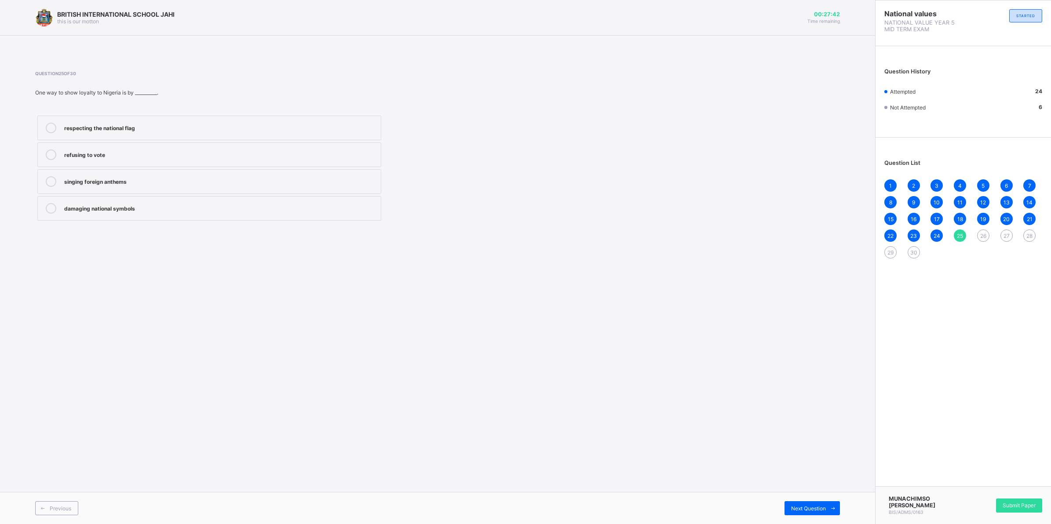
click at [305, 128] on div "respecting the national flag" at bounding box center [220, 127] width 312 height 9
click at [977, 231] on div "1 2 3 4 5 6 7 8 9 10 11 12 13 14 15 16 17 18 19 20 21 22 23 24 25 26 27 28 29 30" at bounding box center [963, 218] width 158 height 79
drag, startPoint x: 980, startPoint y: 230, endPoint x: 955, endPoint y: 233, distance: 24.8
click at [980, 231] on div "26" at bounding box center [983, 236] width 12 height 12
drag, startPoint x: 330, startPoint y: 176, endPoint x: 439, endPoint y: 205, distance: 112.3
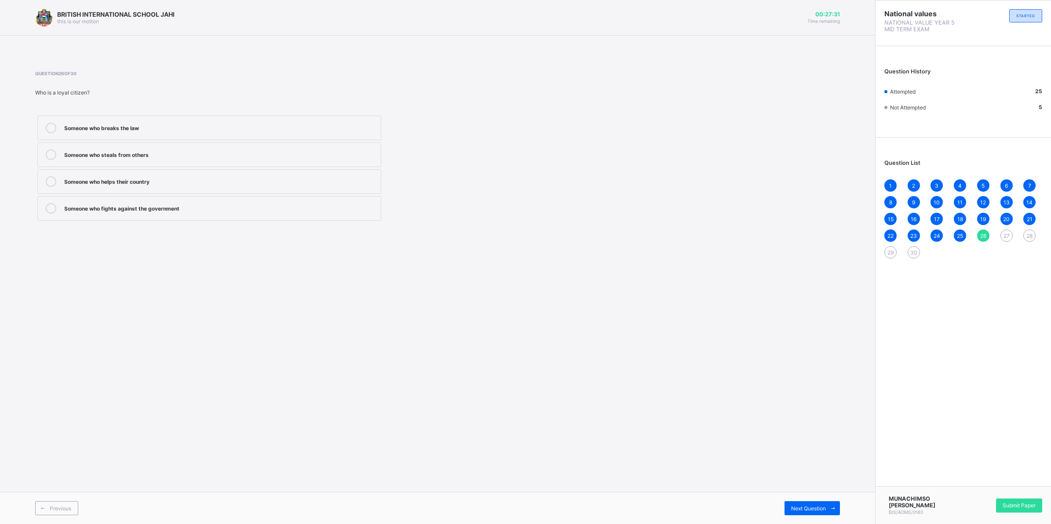
click at [333, 179] on label "Someone who helps their country" at bounding box center [209, 181] width 344 height 25
click at [1003, 230] on div "27" at bounding box center [1007, 236] width 12 height 12
click at [324, 157] on div "Obey school rules" at bounding box center [220, 154] width 312 height 9
click at [1025, 231] on div "28" at bounding box center [1029, 236] width 12 height 12
click at [1004, 234] on span "27" at bounding box center [1007, 236] width 6 height 7
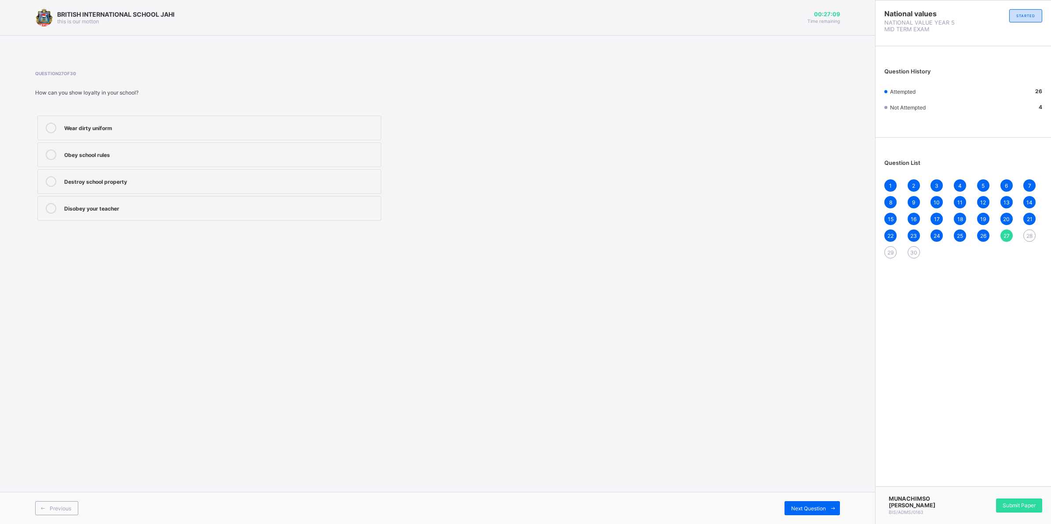
drag, startPoint x: 47, startPoint y: 154, endPoint x: 54, endPoint y: 157, distance: 7.3
click at [51, 157] on icon at bounding box center [51, 155] width 11 height 11
click at [1030, 230] on div "28" at bounding box center [1029, 236] width 12 height 12
click at [219, 205] on div "Helping your friend in times of need" at bounding box center [220, 207] width 312 height 9
click at [888, 249] on span "29" at bounding box center [891, 252] width 6 height 7
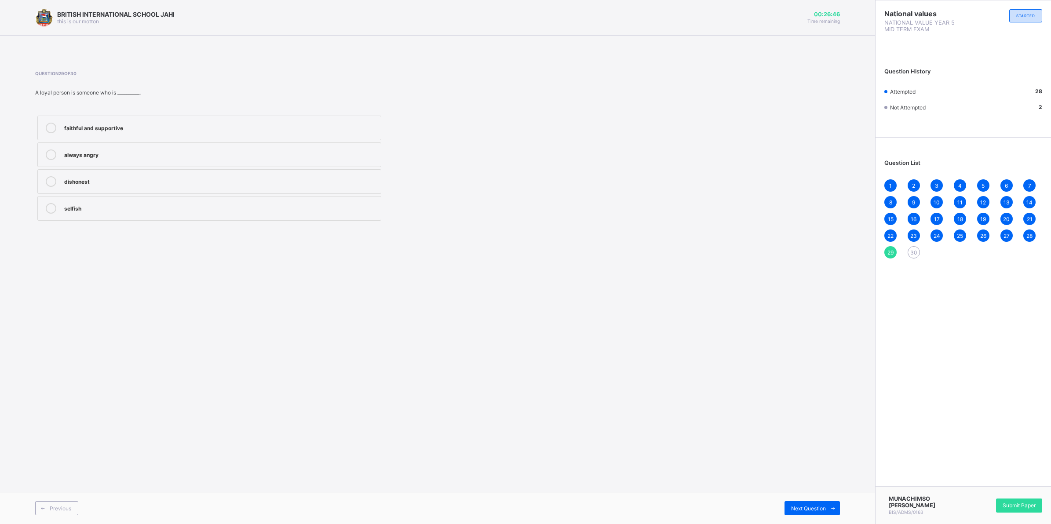
click at [311, 135] on label "faithful and supportive" at bounding box center [209, 128] width 344 height 25
click at [911, 252] on span "30" at bounding box center [913, 252] width 7 height 7
click at [295, 128] on div "[DEMOGRAPHIC_DATA]/Imans" at bounding box center [220, 127] width 312 height 9
click at [1011, 498] on div "MUNACHIMSO EKWUGHE CHIKE BIS/ADMS/0163 Submit Paper" at bounding box center [963, 505] width 176 height 38
click at [1025, 502] on div "Submit Paper" at bounding box center [1019, 506] width 46 height 14
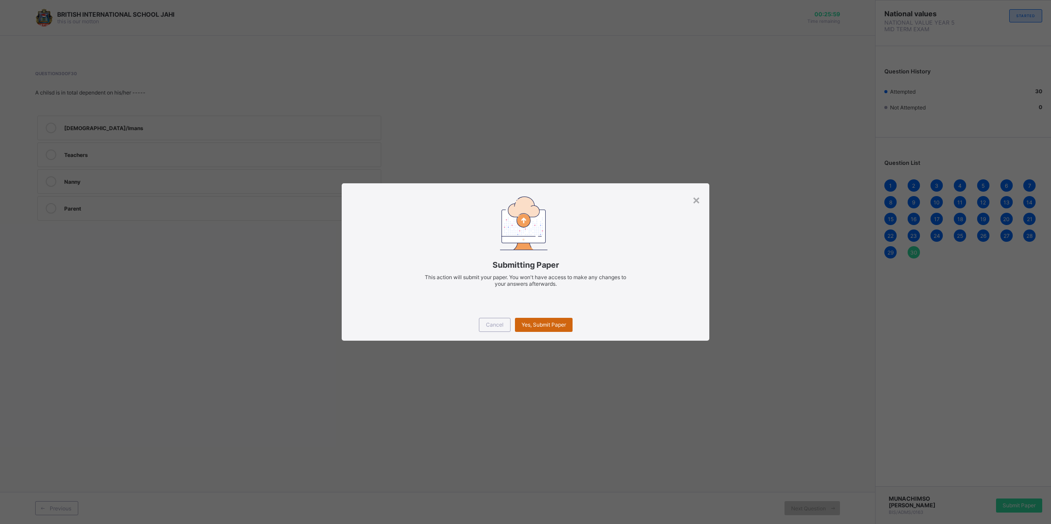
click at [552, 319] on div "Yes, Submit Paper" at bounding box center [544, 325] width 58 height 14
click at [551, 320] on div "Yes, Submit Paper" at bounding box center [544, 325] width 58 height 14
